Goal: Task Accomplishment & Management: Use online tool/utility

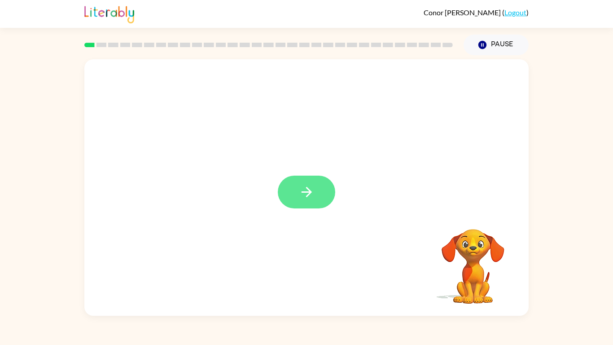
click at [293, 182] on button "button" at bounding box center [306, 192] width 57 height 33
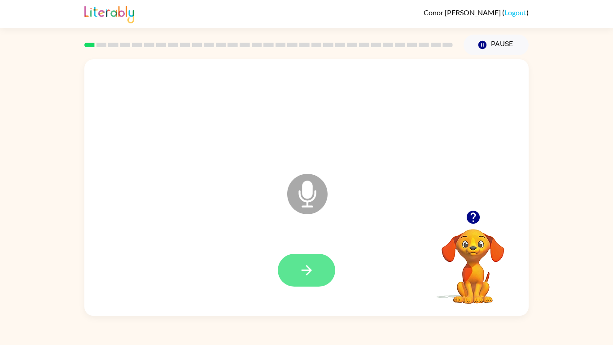
click at [298, 272] on button "button" at bounding box center [306, 270] width 57 height 33
click at [306, 274] on icon "button" at bounding box center [307, 270] width 16 height 16
click at [324, 274] on button "button" at bounding box center [306, 270] width 57 height 33
click at [317, 265] on button "button" at bounding box center [306, 270] width 57 height 33
click at [312, 264] on icon "button" at bounding box center [307, 270] width 16 height 16
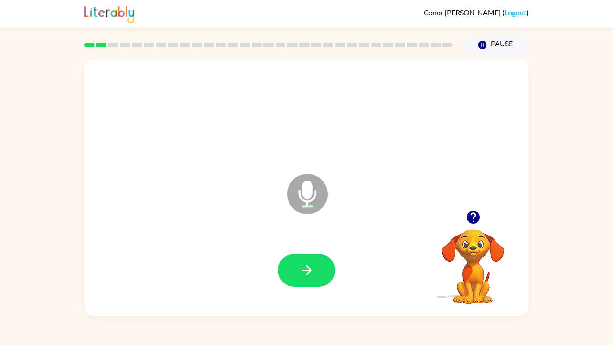
click at [312, 264] on icon "button" at bounding box center [307, 270] width 16 height 16
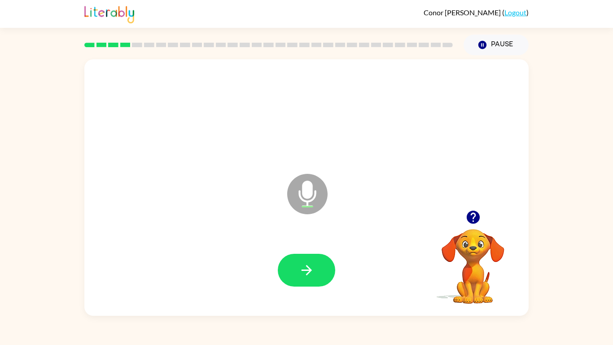
click at [312, 264] on icon "button" at bounding box center [307, 270] width 16 height 16
click at [311, 263] on icon "button" at bounding box center [307, 270] width 16 height 16
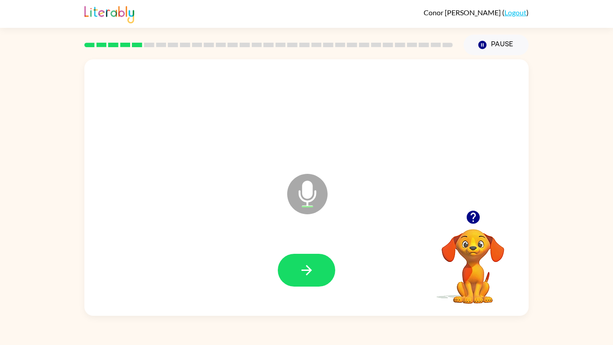
click at [311, 263] on icon "button" at bounding box center [307, 270] width 16 height 16
click at [313, 274] on icon "button" at bounding box center [307, 270] width 16 height 16
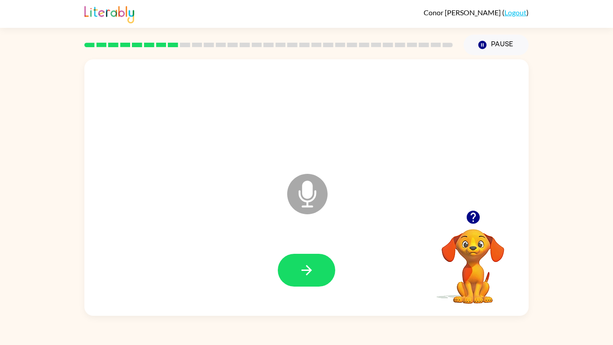
click at [313, 274] on icon "button" at bounding box center [307, 270] width 16 height 16
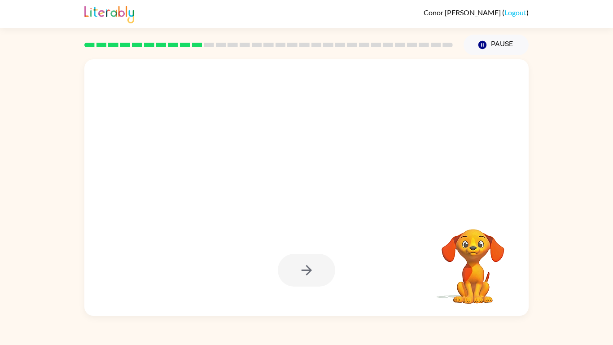
click at [472, 260] on video "Your browser must support playing .mp4 files to use Literably. Please try using…" at bounding box center [473, 260] width 90 height 90
click at [322, 276] on div at bounding box center [306, 270] width 57 height 33
click at [459, 271] on video "Your browser must support playing .mp4 files to use Literably. Please try using…" at bounding box center [473, 260] width 90 height 90
click at [265, 254] on div at bounding box center [306, 271] width 427 height 74
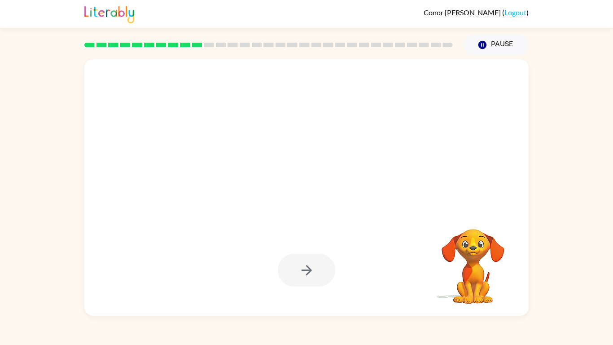
click at [265, 254] on div at bounding box center [306, 271] width 427 height 74
drag, startPoint x: 265, startPoint y: 254, endPoint x: 271, endPoint y: 246, distance: 10.2
click at [271, 246] on div at bounding box center [306, 271] width 427 height 74
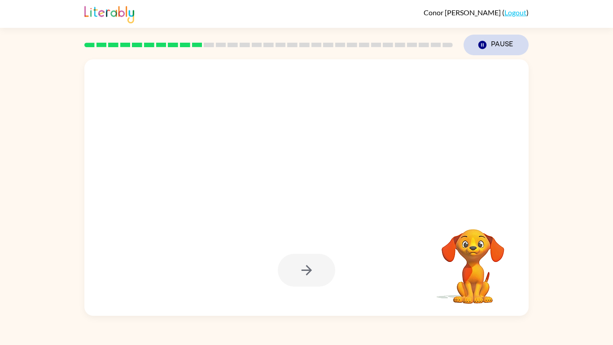
click at [514, 44] on button "Pause Pause" at bounding box center [496, 45] width 65 height 21
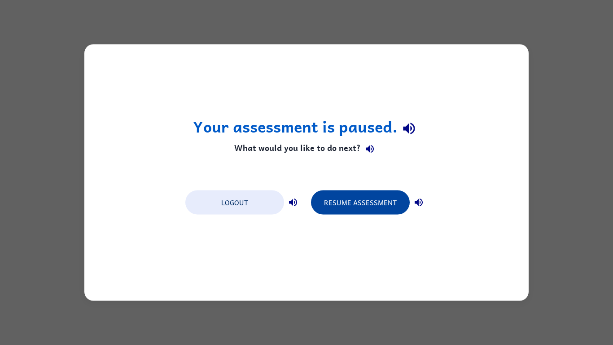
click at [388, 199] on button "Resume Assessment" at bounding box center [360, 202] width 99 height 24
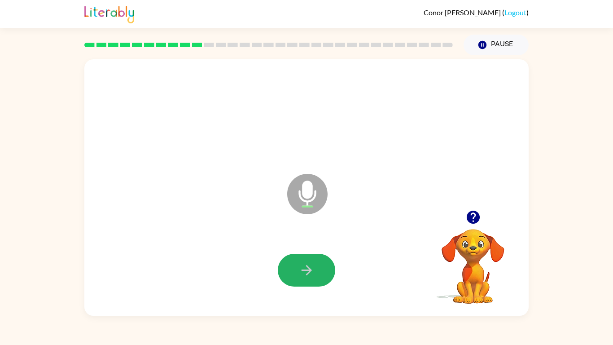
click at [308, 268] on icon "button" at bounding box center [306, 270] width 10 height 10
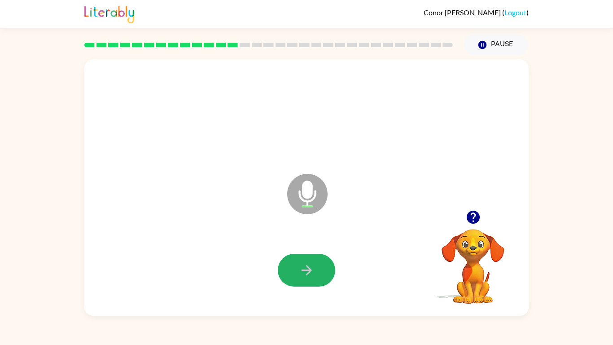
click at [308, 268] on icon "button" at bounding box center [306, 270] width 10 height 10
click at [308, 268] on div at bounding box center [306, 270] width 57 height 33
click at [308, 268] on icon "button" at bounding box center [306, 270] width 10 height 10
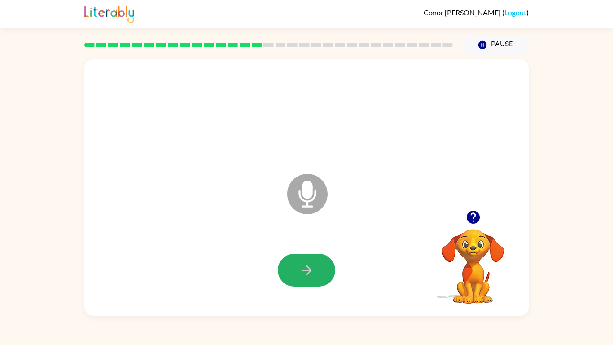
click at [308, 268] on icon "button" at bounding box center [306, 270] width 10 height 10
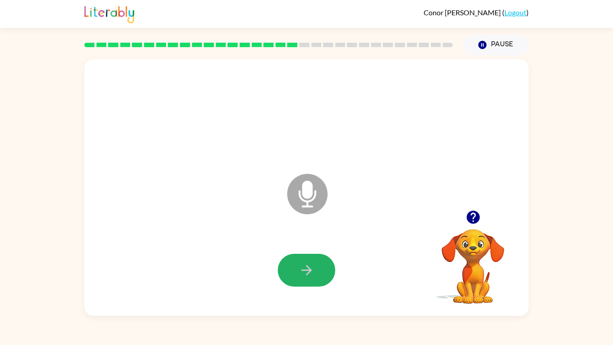
click at [308, 268] on icon "button" at bounding box center [306, 270] width 10 height 10
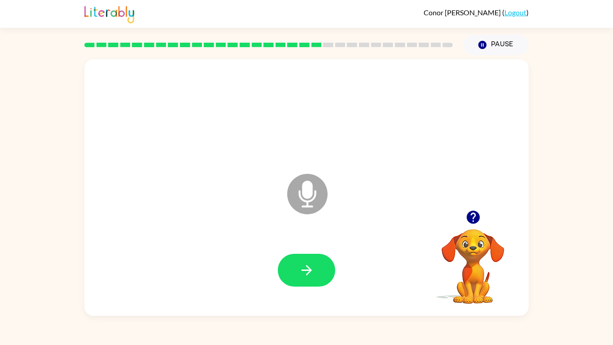
click at [470, 221] on icon "button" at bounding box center [473, 217] width 13 height 13
click at [310, 269] on icon "button" at bounding box center [306, 270] width 10 height 10
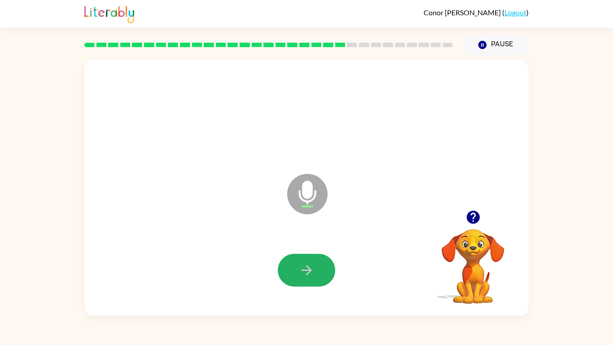
click at [310, 269] on icon "button" at bounding box center [306, 270] width 10 height 10
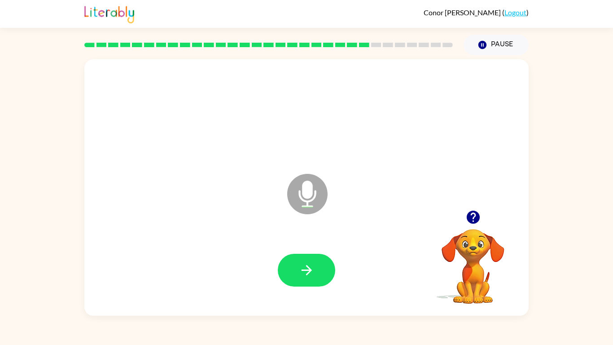
click at [310, 269] on icon "button" at bounding box center [306, 270] width 10 height 10
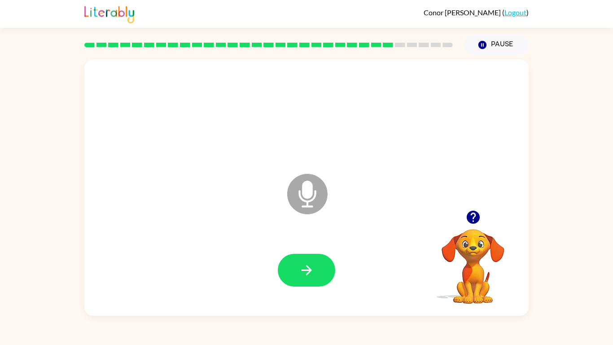
click at [310, 269] on icon "button" at bounding box center [306, 270] width 10 height 10
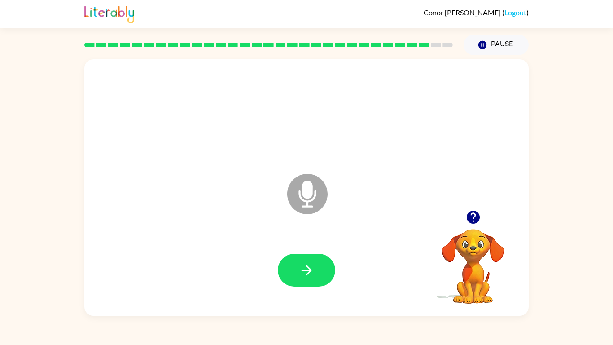
click at [310, 269] on icon "button" at bounding box center [306, 270] width 10 height 10
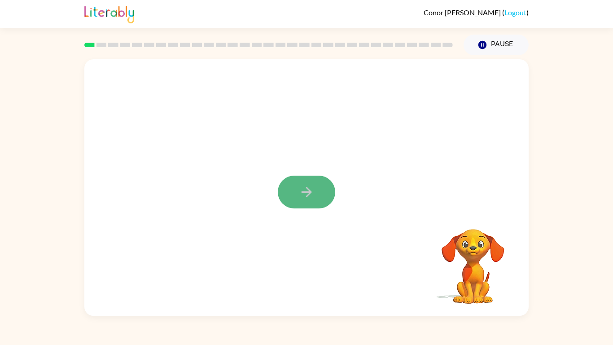
click at [321, 197] on button "button" at bounding box center [306, 192] width 57 height 33
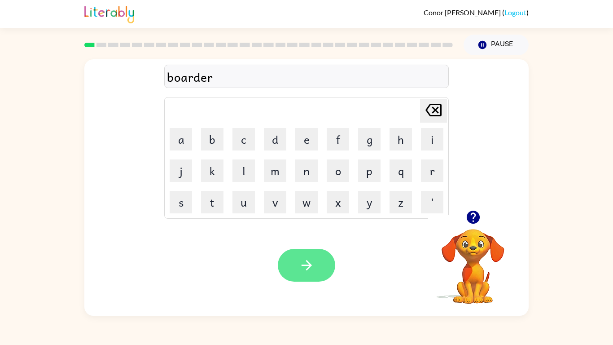
click at [327, 260] on button "button" at bounding box center [306, 265] width 57 height 33
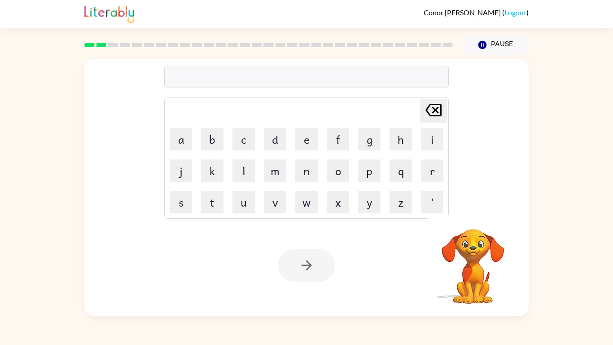
click at [266, 71] on div at bounding box center [306, 76] width 285 height 23
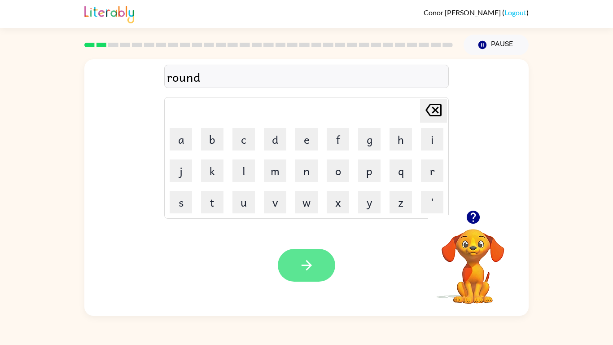
click at [309, 255] on button "button" at bounding box center [306, 265] width 57 height 33
click at [322, 268] on button "button" at bounding box center [306, 265] width 57 height 33
click at [327, 279] on div at bounding box center [306, 265] width 57 height 33
click at [317, 271] on button "button" at bounding box center [306, 265] width 57 height 33
click at [329, 259] on button "button" at bounding box center [306, 265] width 57 height 33
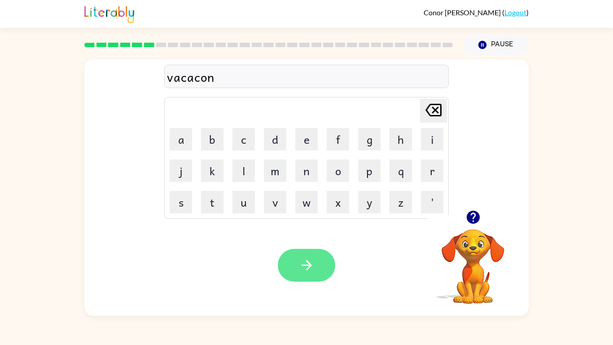
click at [318, 269] on button "button" at bounding box center [306, 265] width 57 height 33
click at [318, 276] on button "button" at bounding box center [306, 265] width 57 height 33
click at [313, 270] on icon "button" at bounding box center [307, 265] width 16 height 16
click at [303, 257] on icon "button" at bounding box center [307, 265] width 16 height 16
click at [307, 270] on icon "button" at bounding box center [307, 265] width 16 height 16
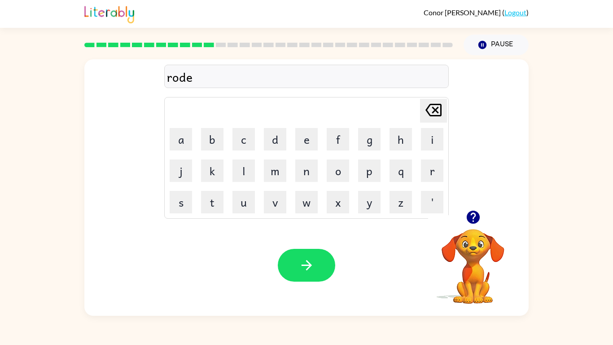
click at [305, 286] on div "Your browser must support playing .mp4 files to use Literably. Please try using…" at bounding box center [306, 265] width 445 height 101
click at [302, 251] on button "button" at bounding box center [306, 265] width 57 height 33
click at [302, 252] on button "button" at bounding box center [306, 265] width 57 height 33
